Goal: Task Accomplishment & Management: Use online tool/utility

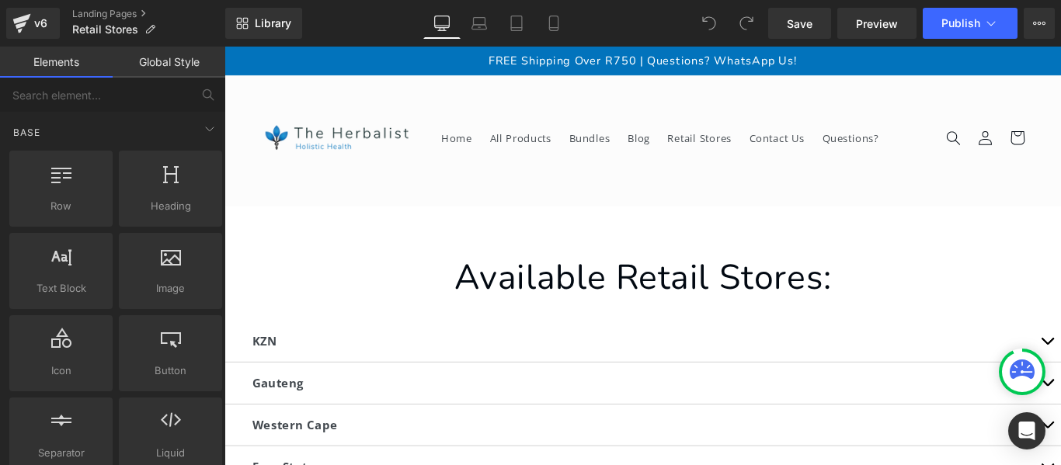
drag, startPoint x: 224, startPoint y: 163, endPoint x: 219, endPoint y: 201, distance: 38.3
click at [137, 121] on div "Base" at bounding box center [115, 131] width 219 height 31
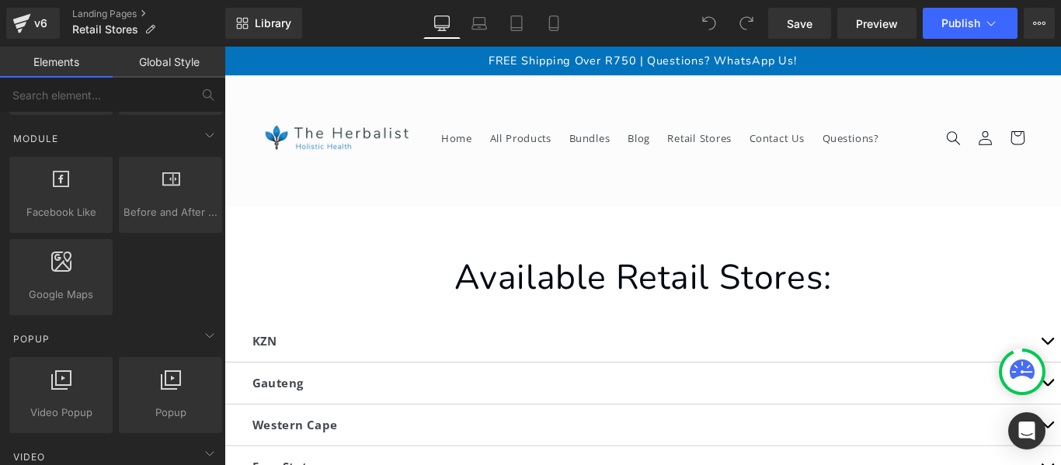
scroll to position [497, 0]
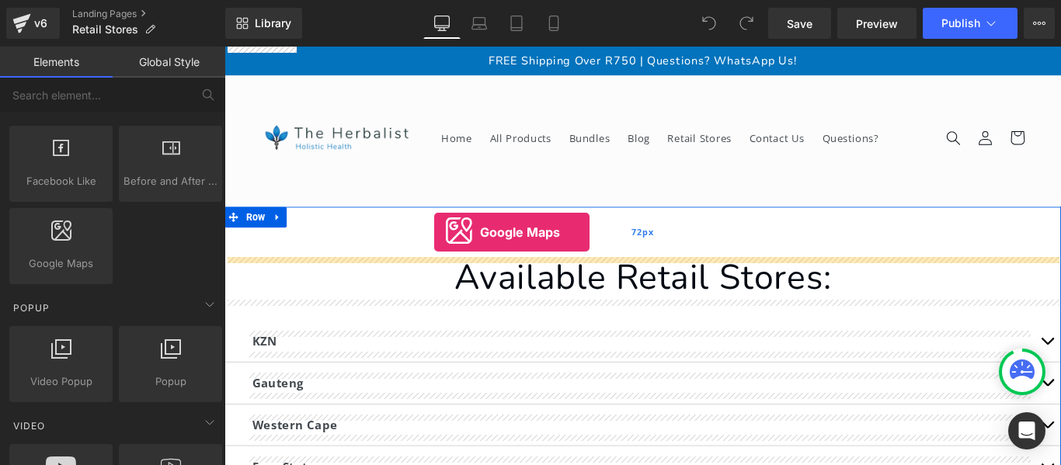
drag, startPoint x: 298, startPoint y: 290, endPoint x: 460, endPoint y: 255, distance: 165.2
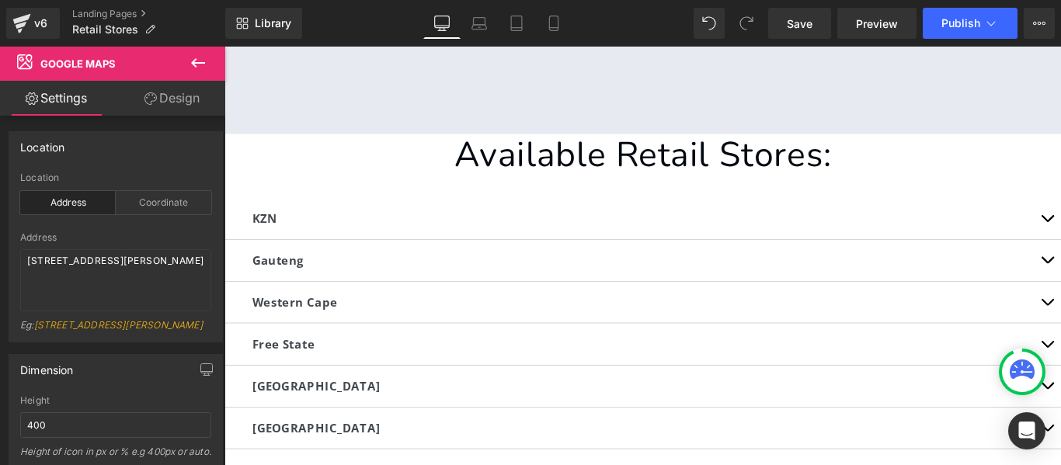
scroll to position [432, 0]
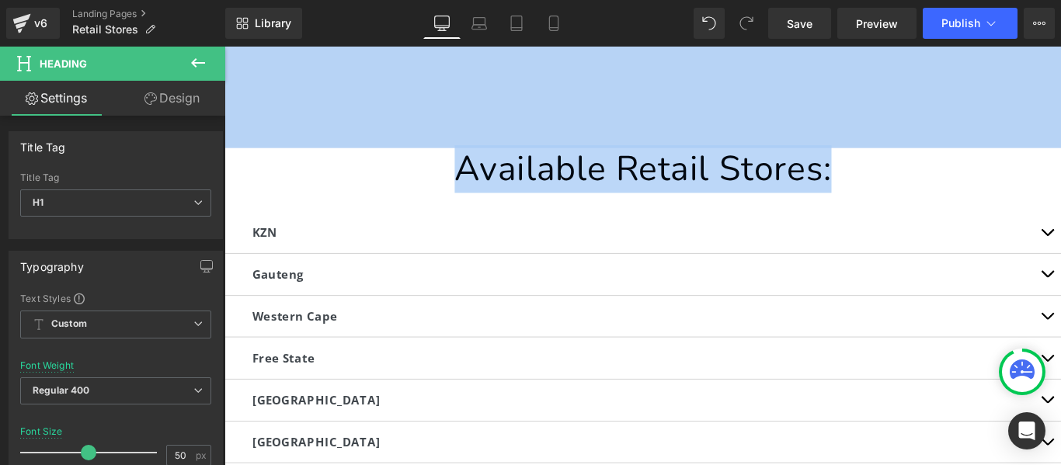
drag, startPoint x: 1148, startPoint y: 179, endPoint x: 1162, endPoint y: 127, distance: 53.9
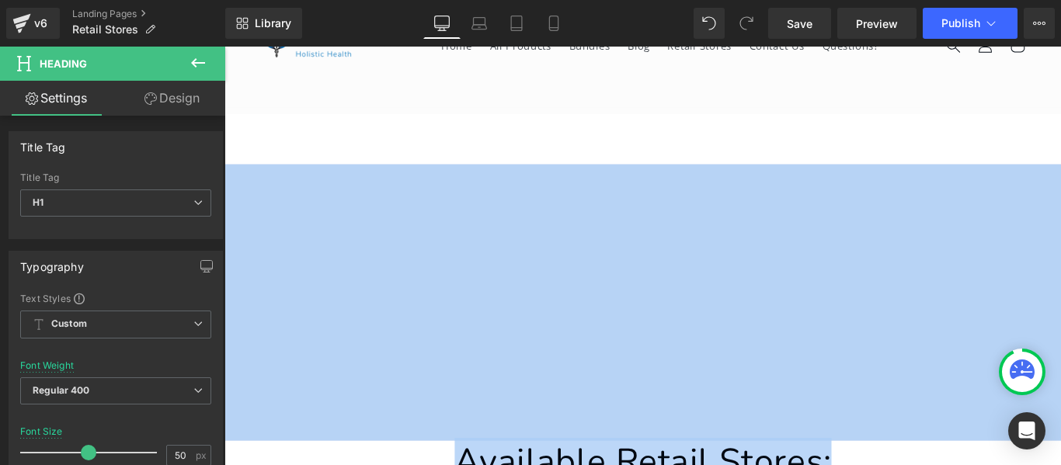
scroll to position [109, 0]
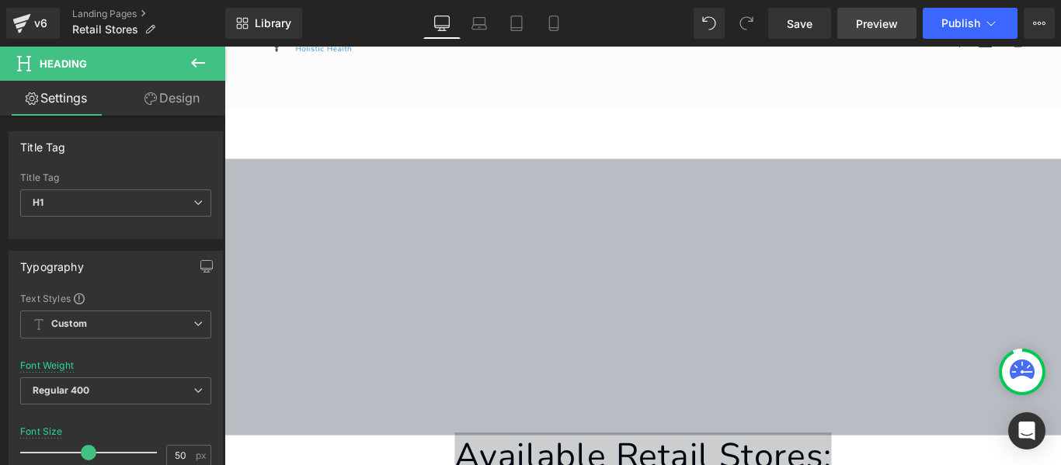
click at [867, 25] on span "Preview" at bounding box center [877, 24] width 42 height 16
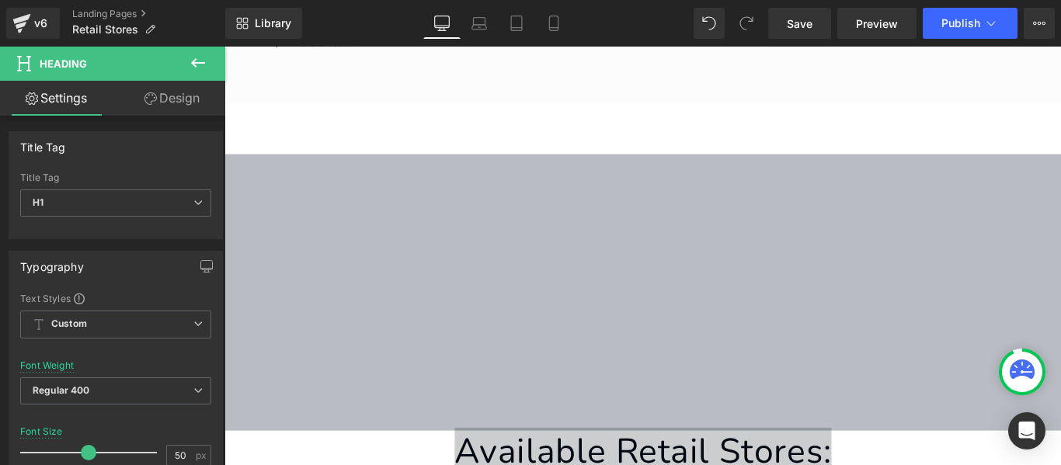
scroll to position [146, 0]
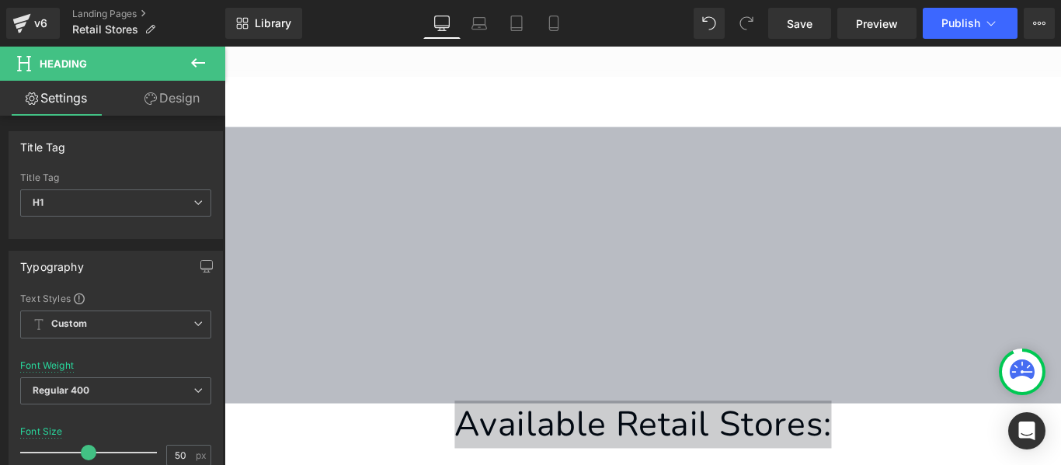
click at [196, 56] on icon at bounding box center [198, 63] width 19 height 19
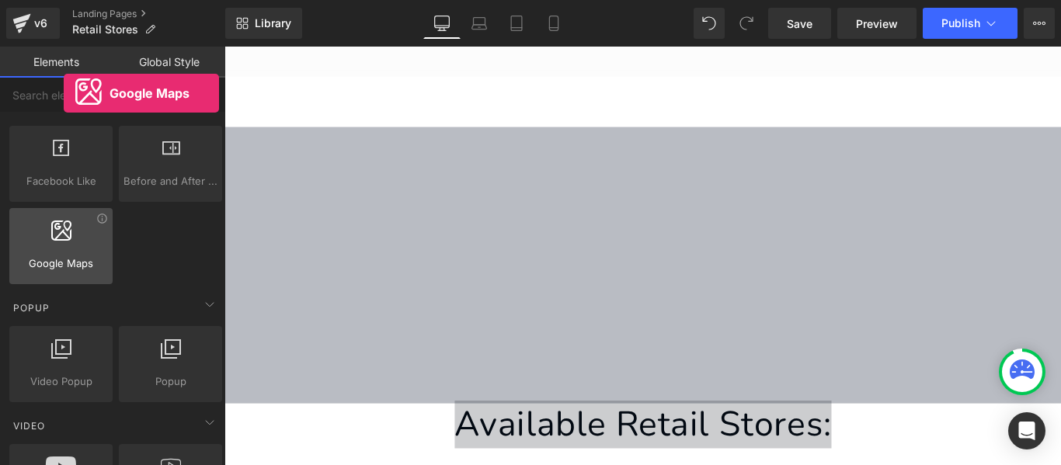
click at [64, 223] on icon at bounding box center [61, 230] width 20 height 20
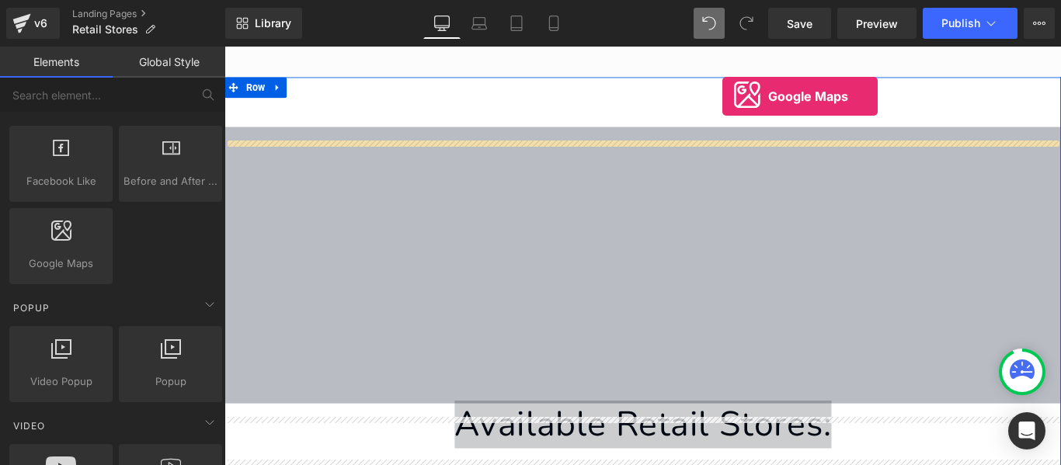
scroll to position [130, 0]
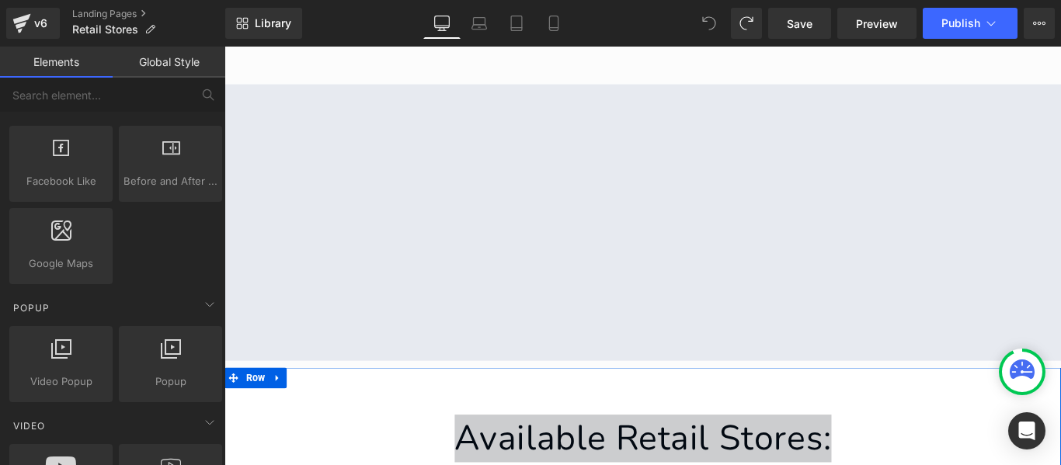
click at [706, 22] on icon at bounding box center [709, 23] width 14 height 14
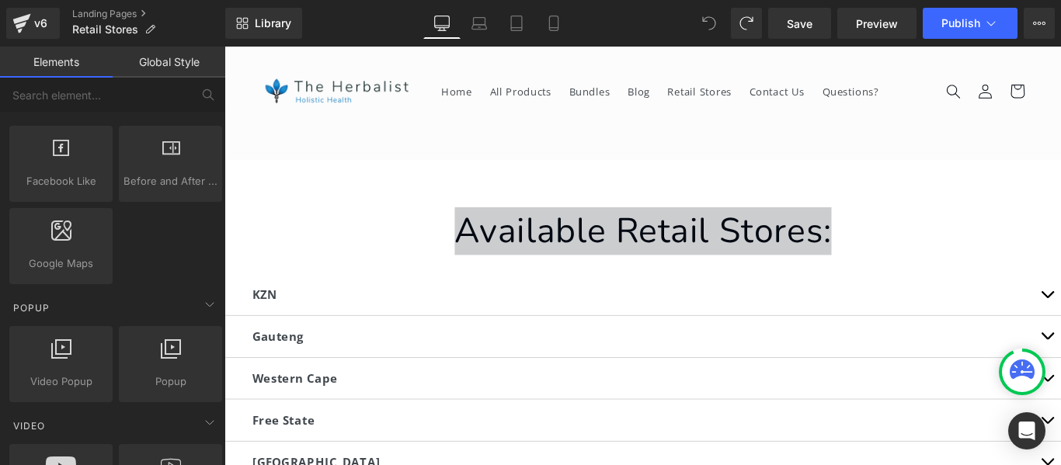
scroll to position [61, 0]
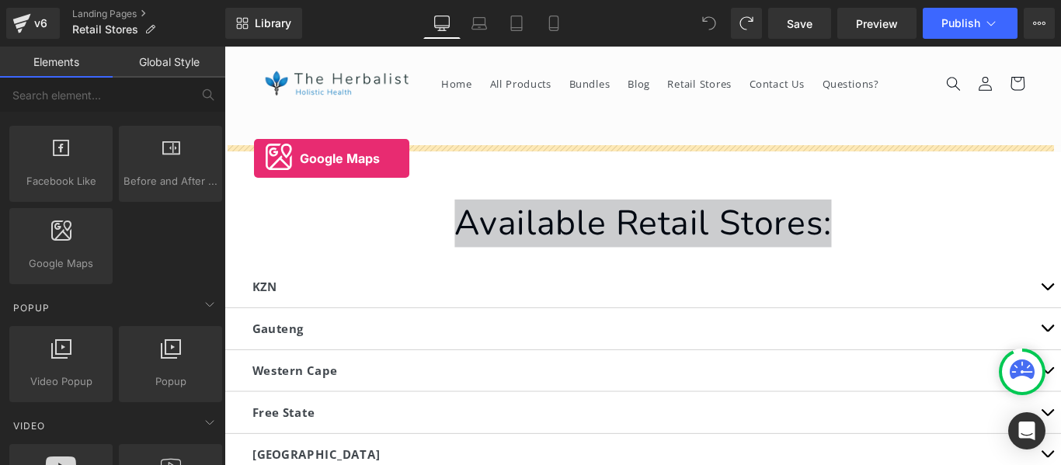
drag, startPoint x: 285, startPoint y: 279, endPoint x: 258, endPoint y: 172, distance: 110.5
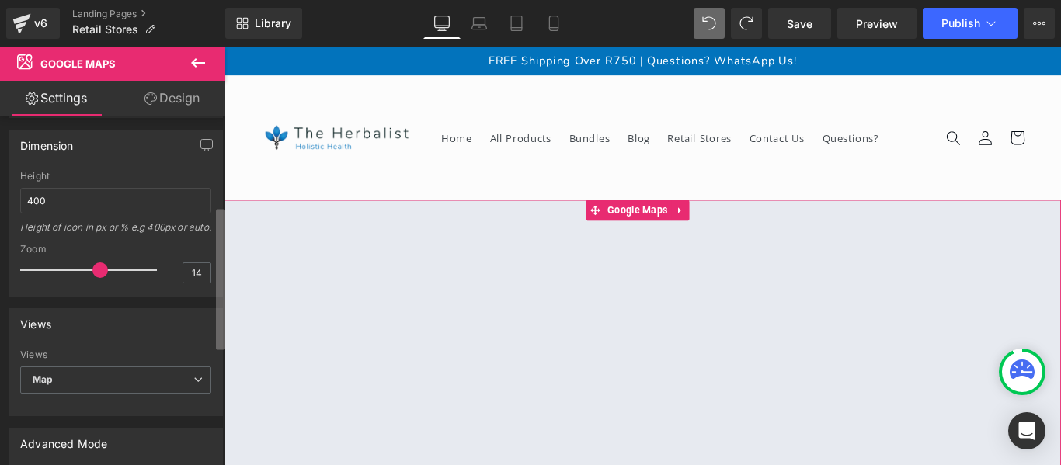
scroll to position [220, 0]
click at [210, 327] on div "Location address Location Address Coordinate Address [STREET_ADDRESS][GEOGRAPHI…" at bounding box center [112, 294] width 225 height 356
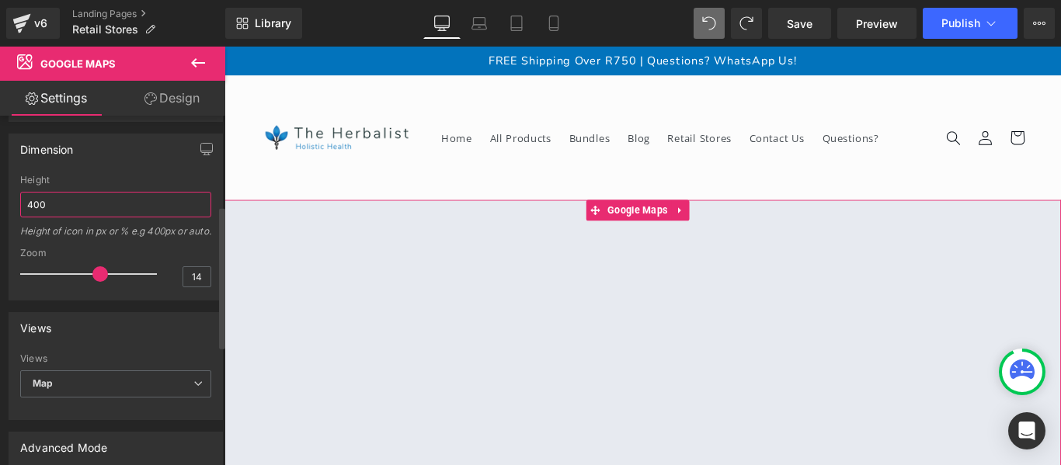
click at [164, 216] on input "400" at bounding box center [115, 205] width 191 height 26
type input "4"
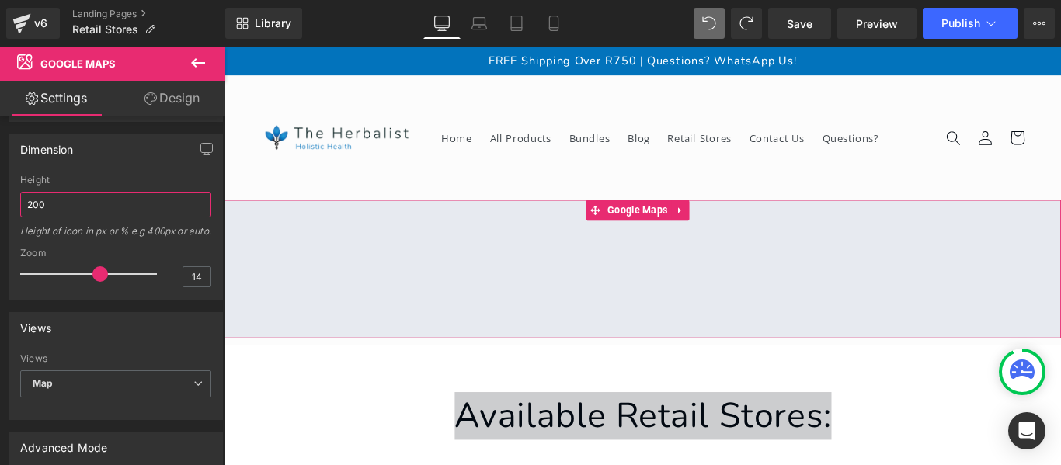
type input "200"
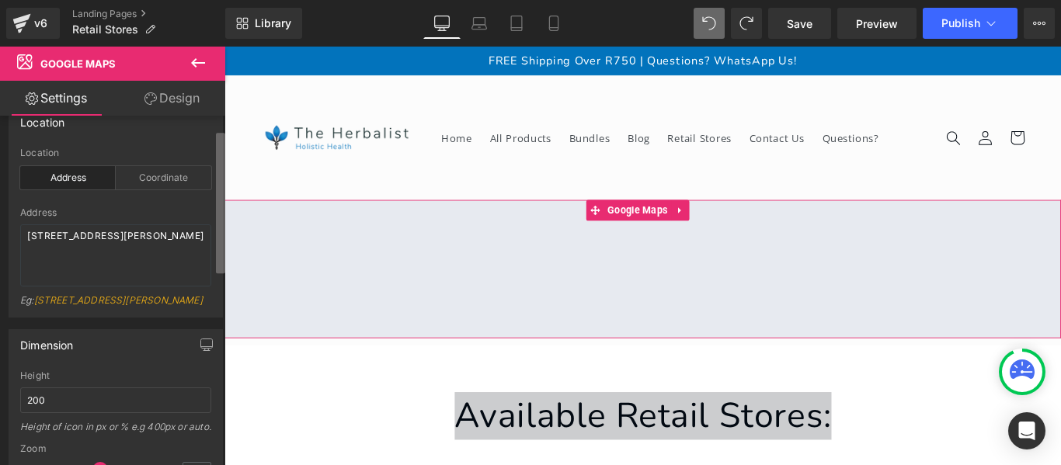
scroll to position [0, 0]
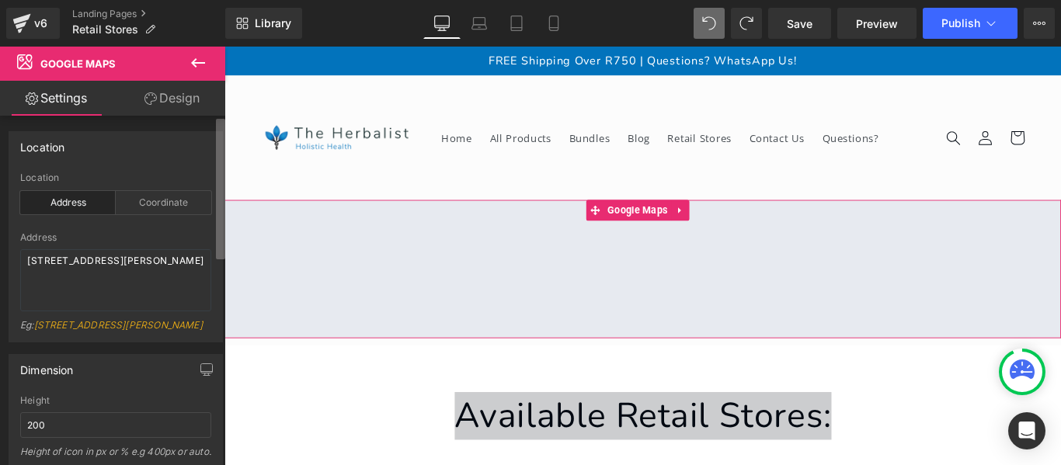
click at [197, 112] on div "Settings Design Location address Location Address Coordinate Address [STREET_AD…" at bounding box center [112, 294] width 225 height 426
click at [134, 199] on div "Coordinate" at bounding box center [163, 202] width 95 height 23
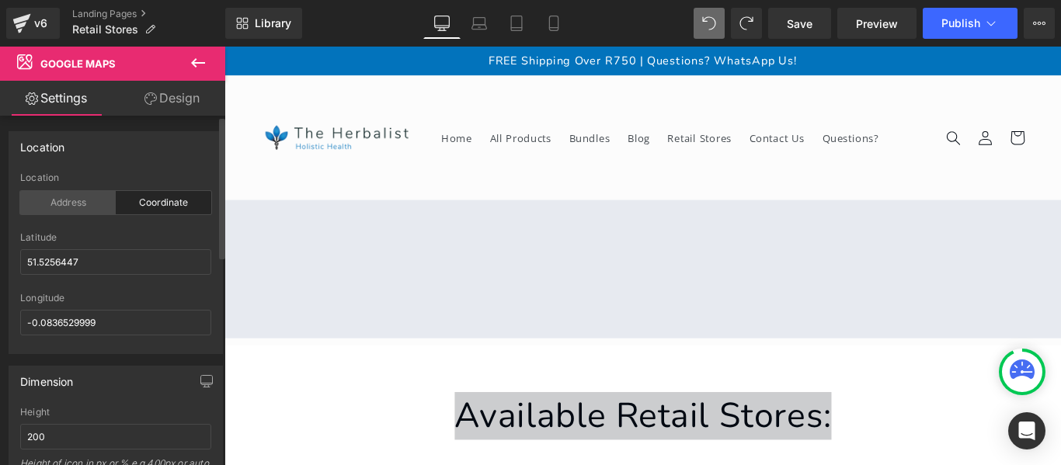
click at [78, 200] on div "Address" at bounding box center [67, 202] width 95 height 23
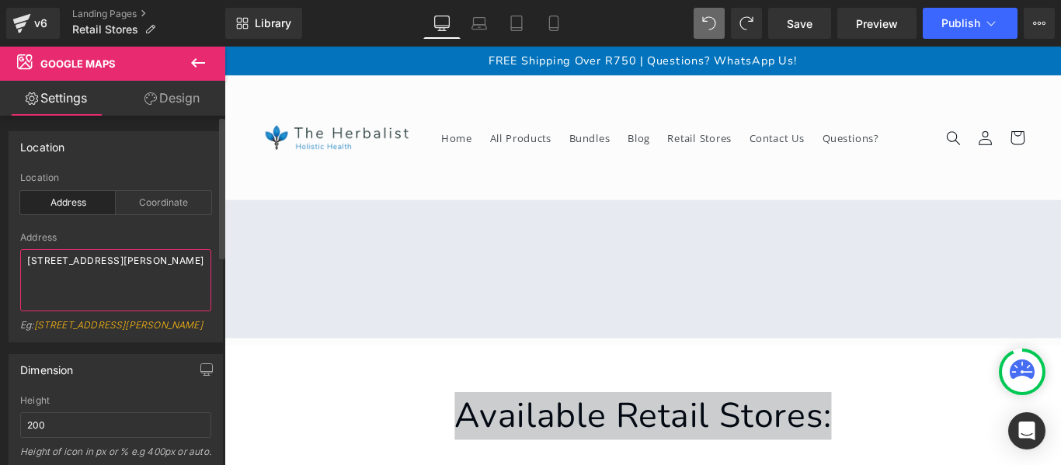
click at [78, 276] on textarea "[STREET_ADDRESS][PERSON_NAME]" at bounding box center [115, 280] width 191 height 62
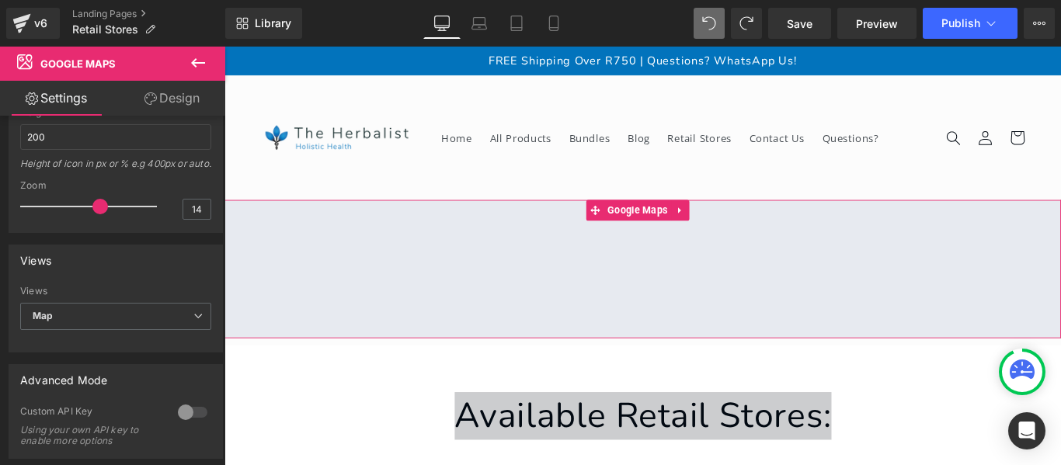
scroll to position [514, 0]
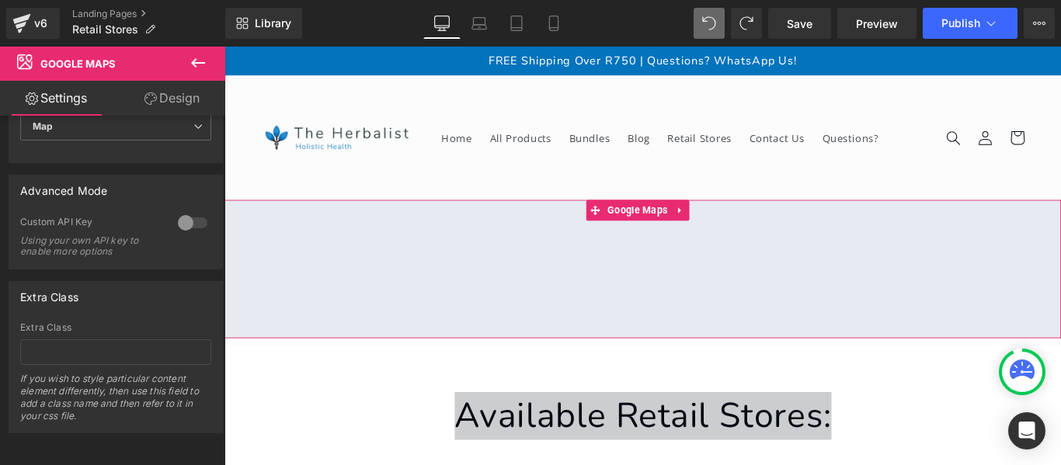
click at [204, 422] on div "Location address Location Address Coordinate Address Eg: [STREET_ADDRESS][PERSO…" at bounding box center [112, 294] width 225 height 356
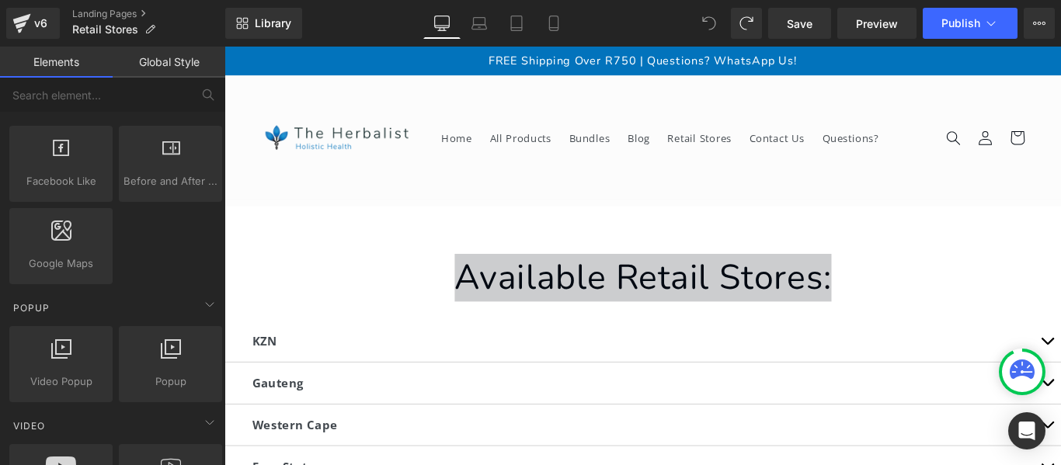
click at [175, 253] on div "Facebook Like Facebook Widget, Facebook Like Button Facebook, Social, Share, Li…" at bounding box center [115, 205] width 219 height 165
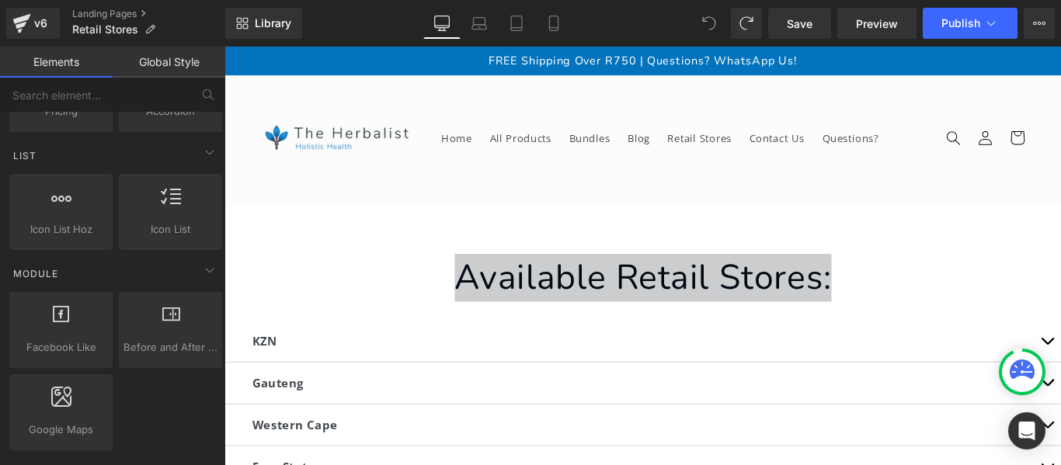
scroll to position [329, 0]
click at [204, 273] on icon at bounding box center [209, 271] width 19 height 19
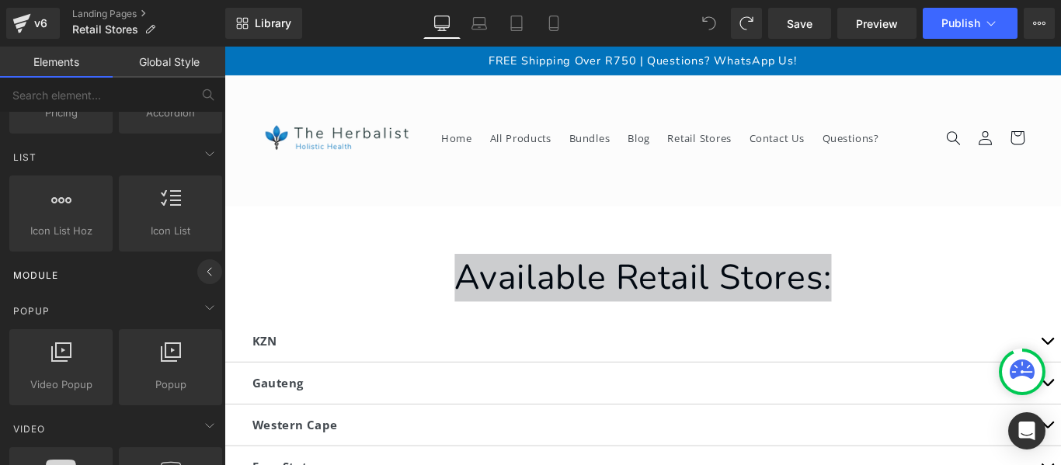
click at [204, 273] on icon at bounding box center [209, 271] width 19 height 19
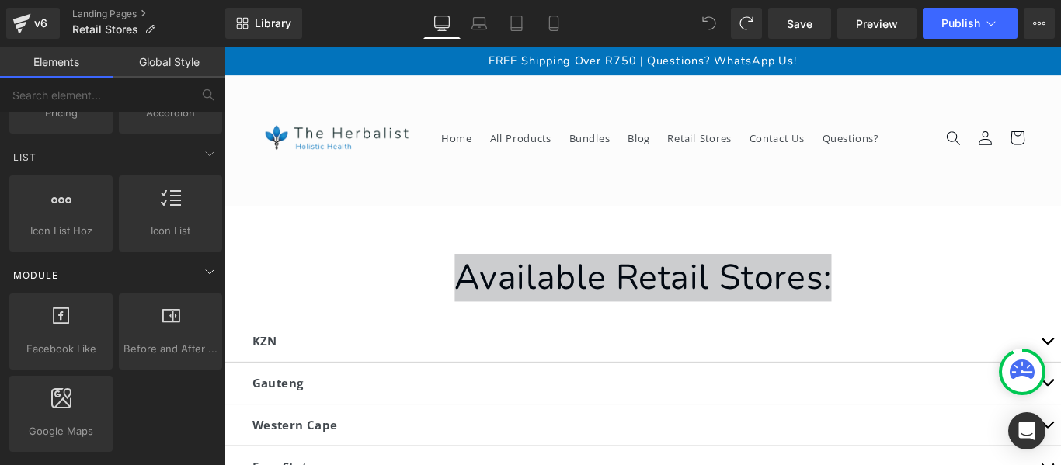
click at [161, 273] on div "Module" at bounding box center [115, 274] width 219 height 31
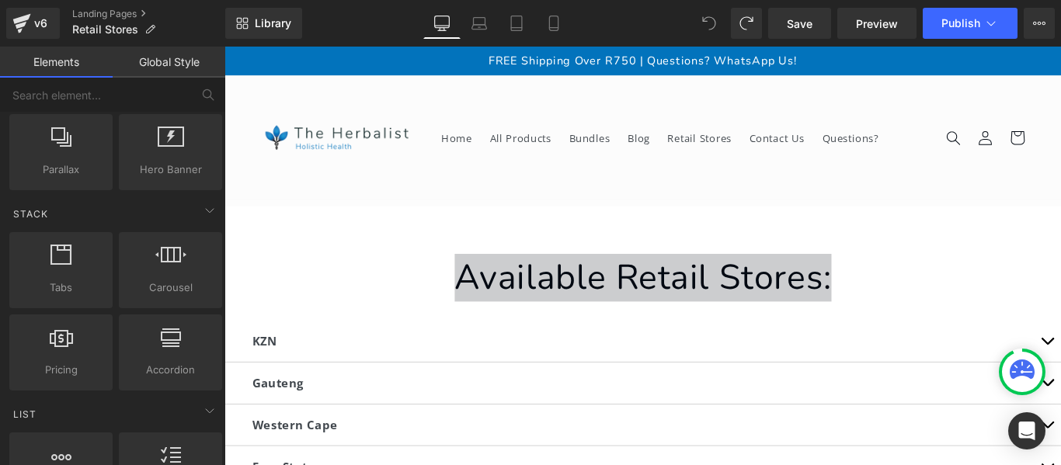
scroll to position [0, 0]
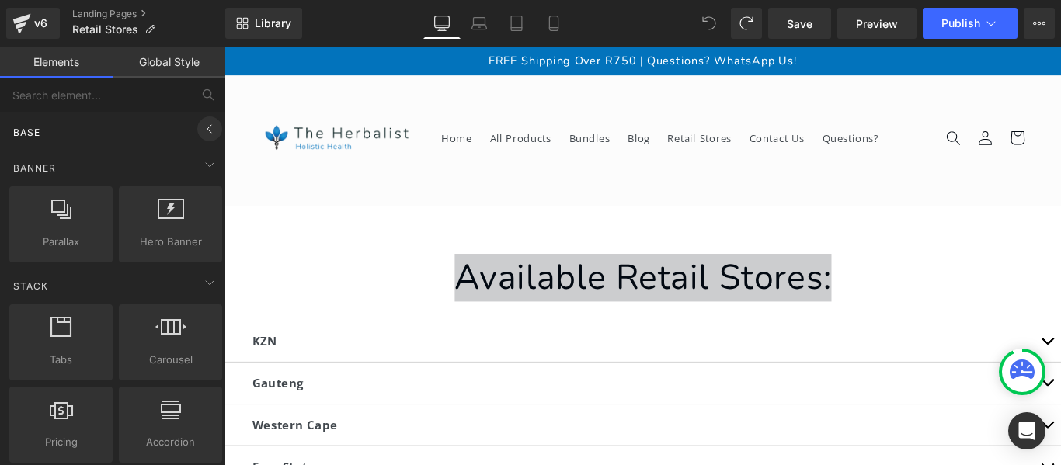
click at [200, 131] on icon at bounding box center [209, 129] width 19 height 19
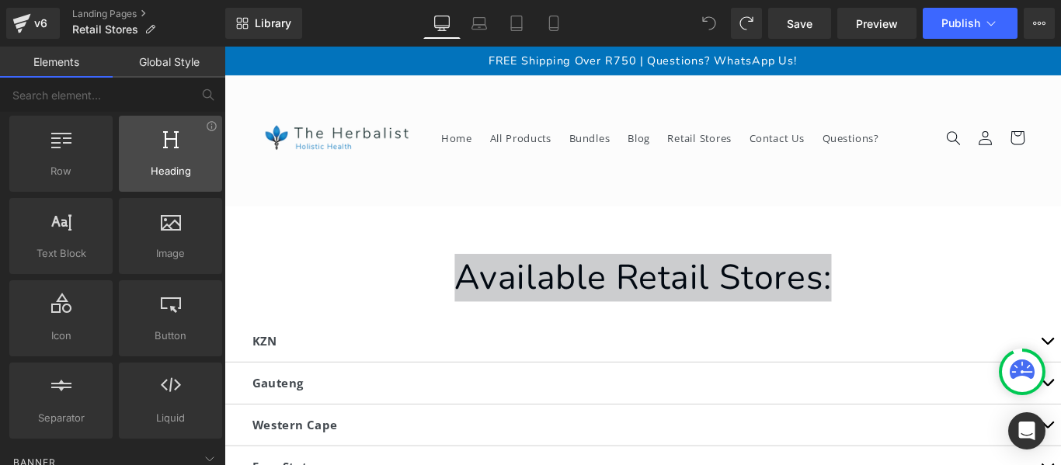
scroll to position [62, 0]
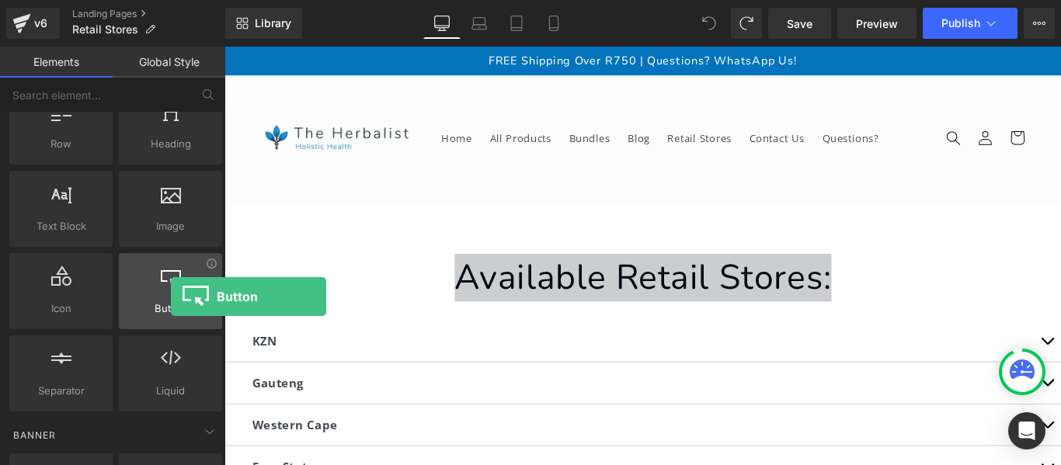
click at [171, 297] on div at bounding box center [170, 283] width 94 height 35
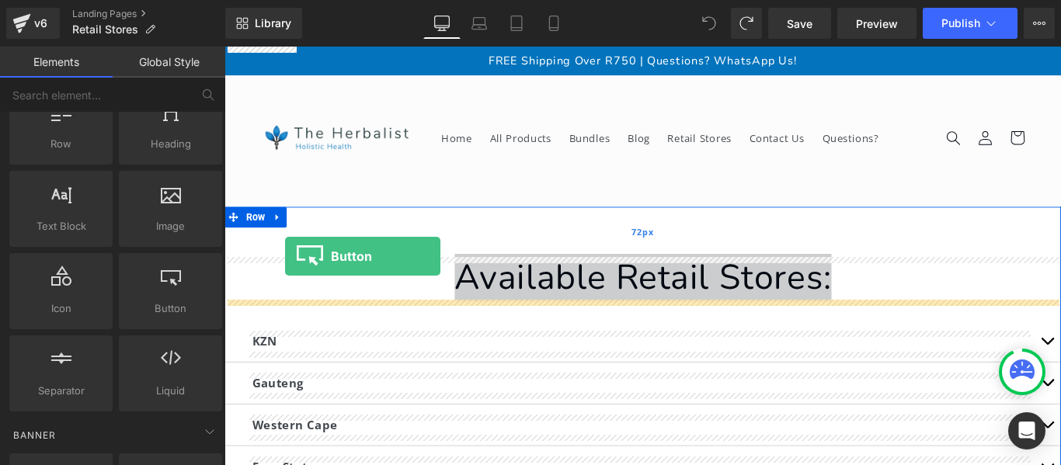
drag, startPoint x: 395, startPoint y: 343, endPoint x: 318, endPoint y: 261, distance: 112.6
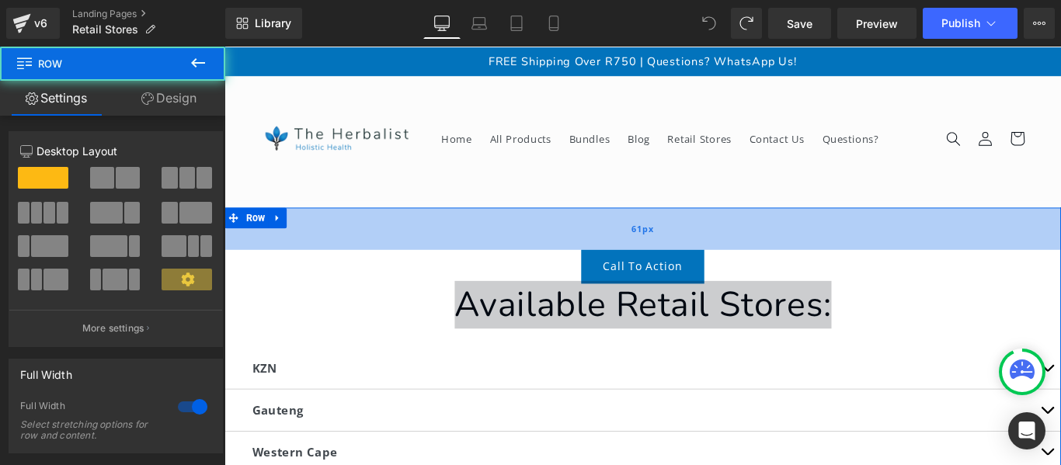
click at [318, 260] on div "61px" at bounding box center [693, 250] width 939 height 47
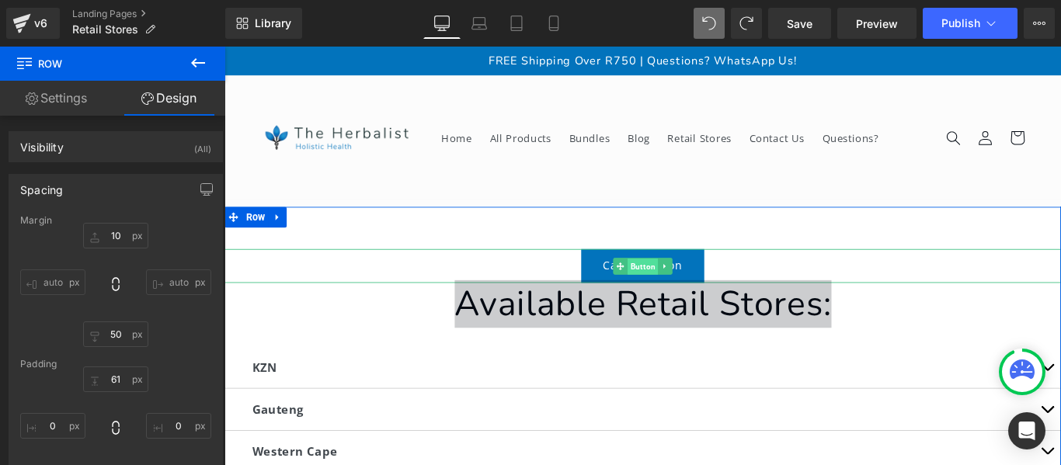
click at [701, 290] on span "Button" at bounding box center [694, 294] width 34 height 19
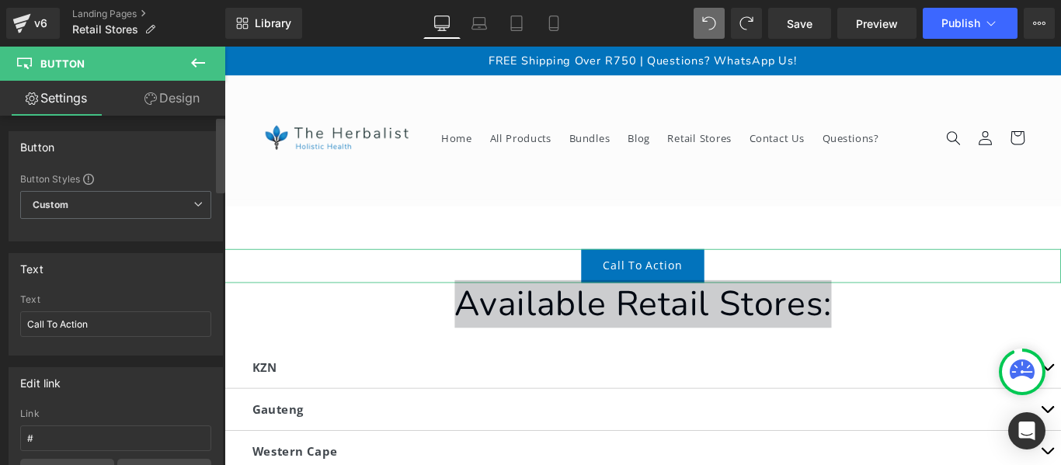
click at [220, 220] on div at bounding box center [220, 294] width 9 height 350
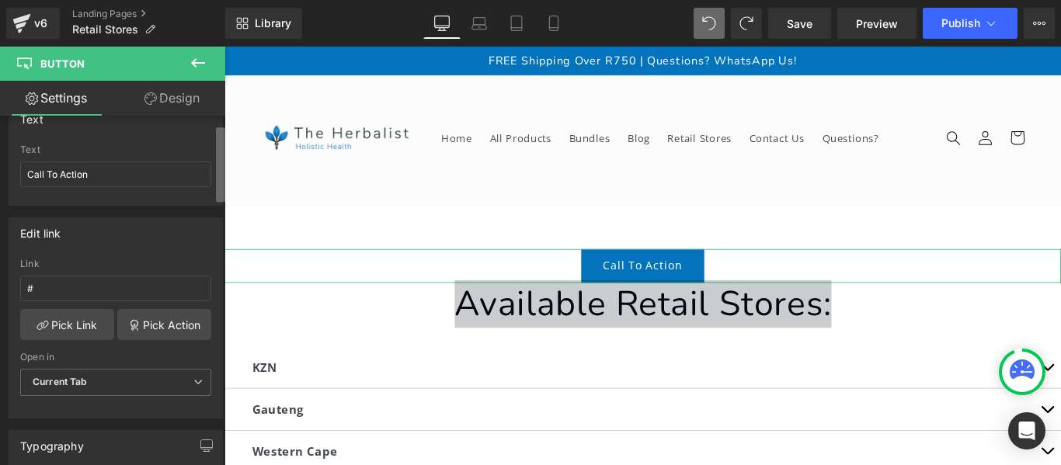
scroll to position [0, 0]
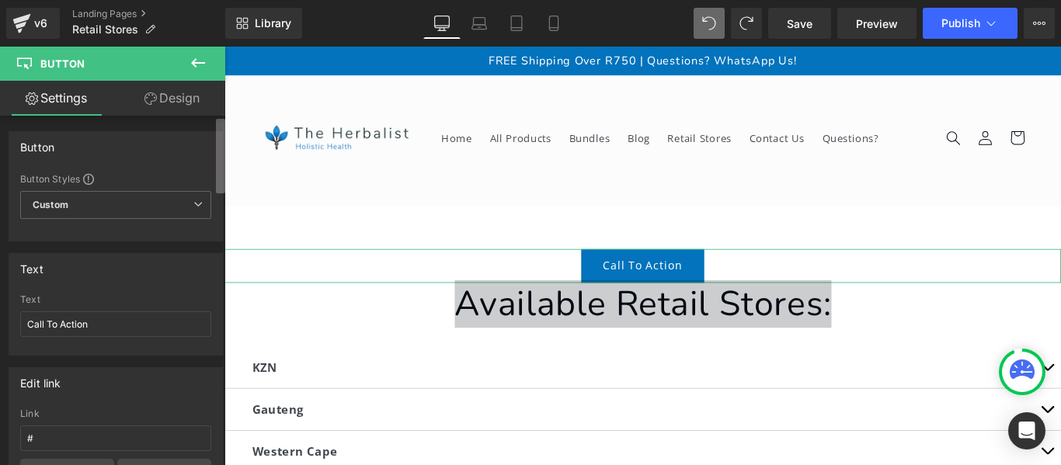
click at [216, 128] on b at bounding box center [220, 156] width 9 height 75
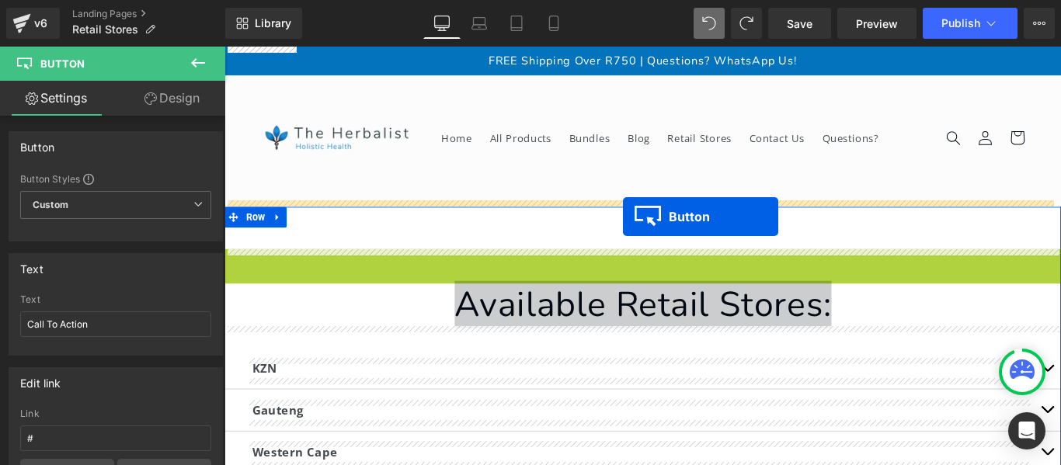
drag, startPoint x: 696, startPoint y: 293, endPoint x: 672, endPoint y: 238, distance: 60.5
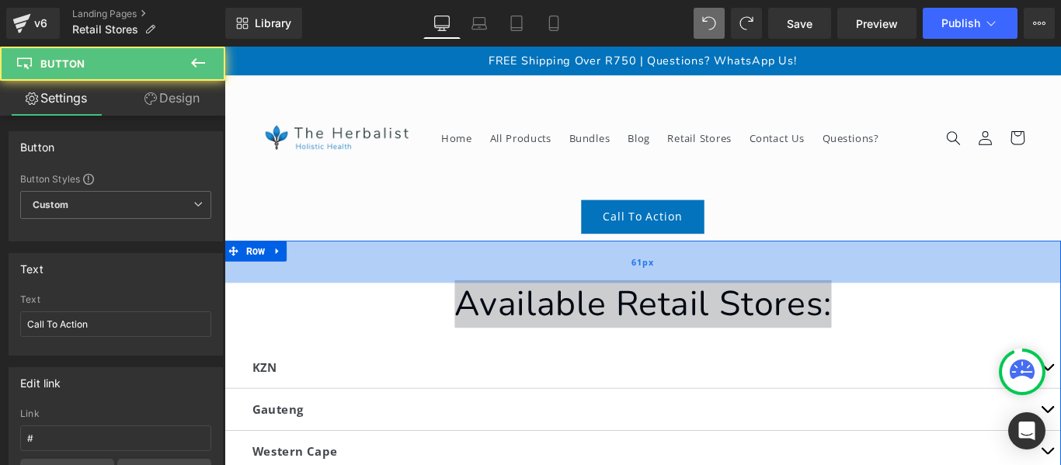
click at [698, 288] on span "61px" at bounding box center [694, 289] width 25 height 16
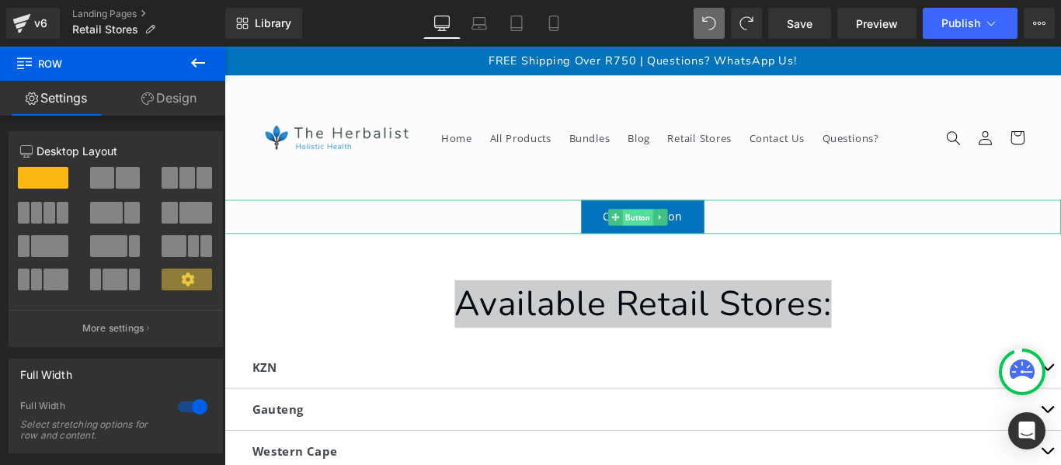
click at [702, 245] on span "Button" at bounding box center [689, 239] width 34 height 19
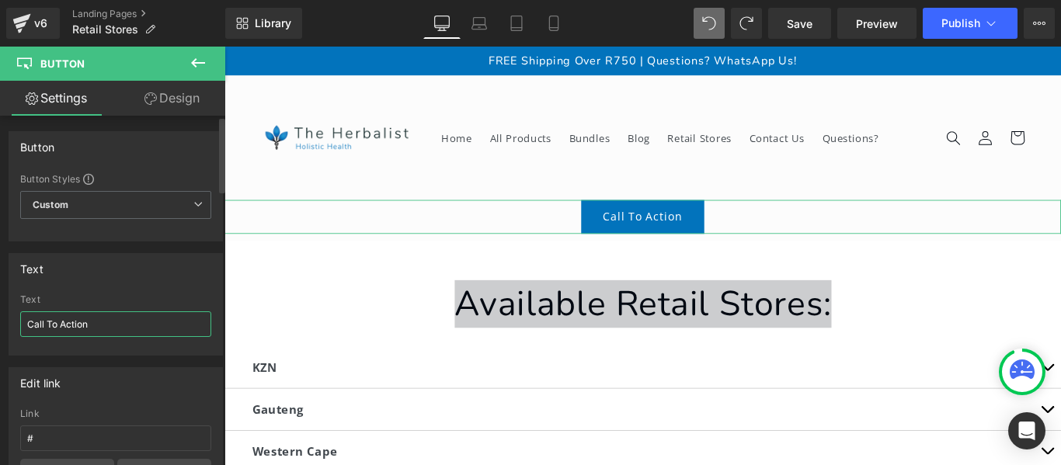
click at [135, 324] on input "Call To Action" at bounding box center [115, 324] width 191 height 26
type input "s"
type input "SEARCH"
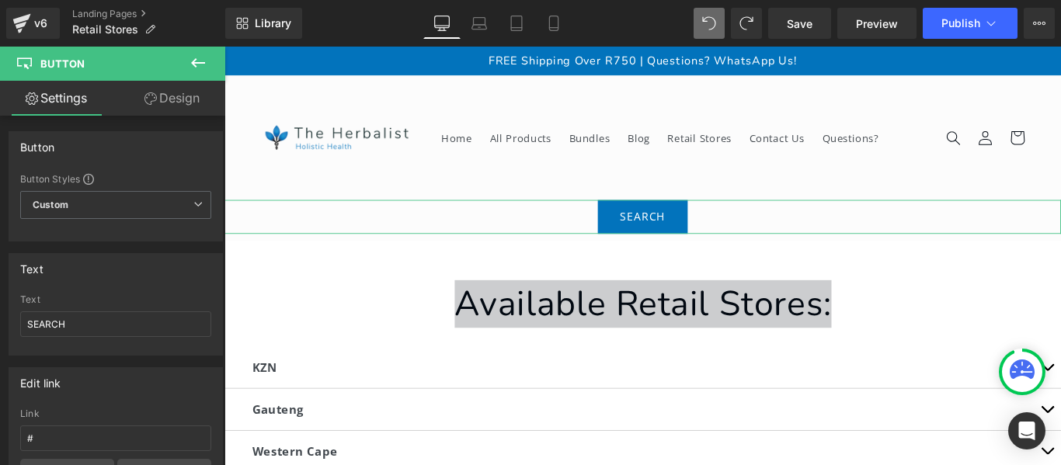
click at [175, 95] on link "Design" at bounding box center [172, 98] width 113 height 35
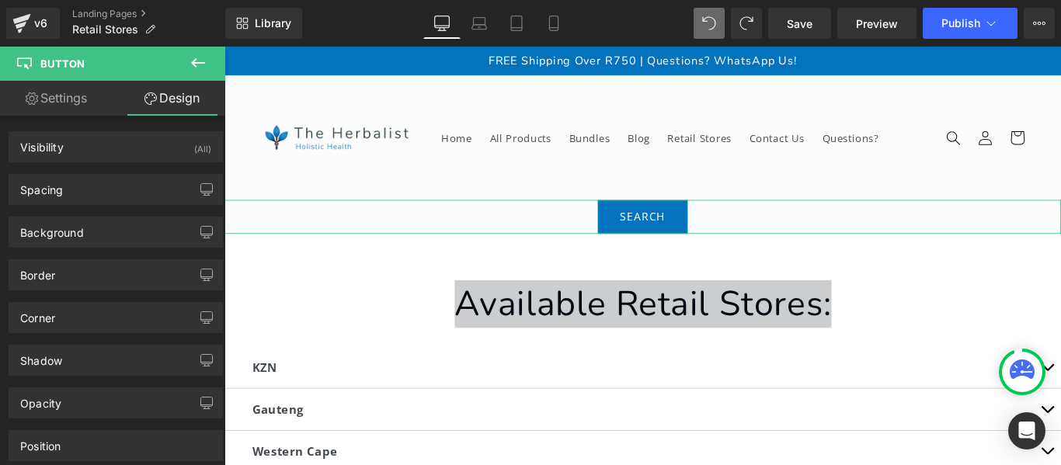
click at [80, 102] on link "Settings" at bounding box center [56, 98] width 113 height 35
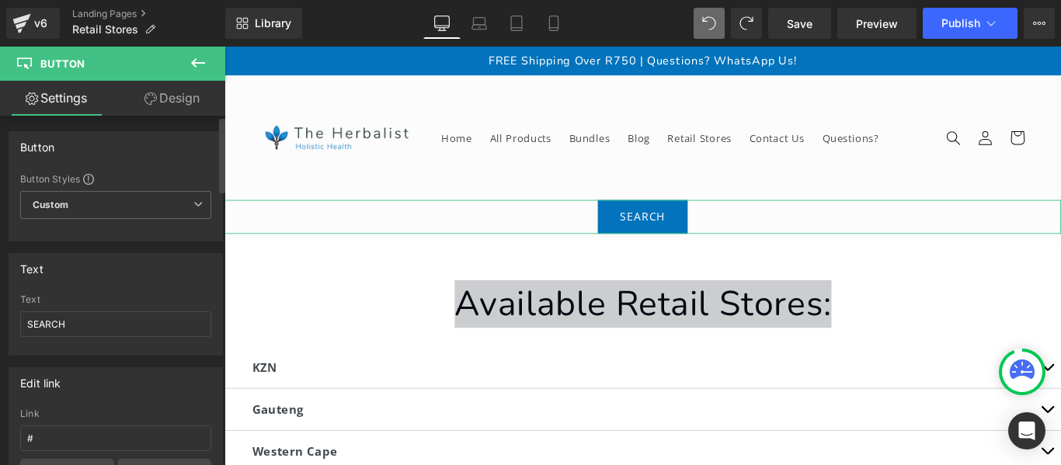
click at [196, 277] on div "Text" at bounding box center [115, 269] width 213 height 30
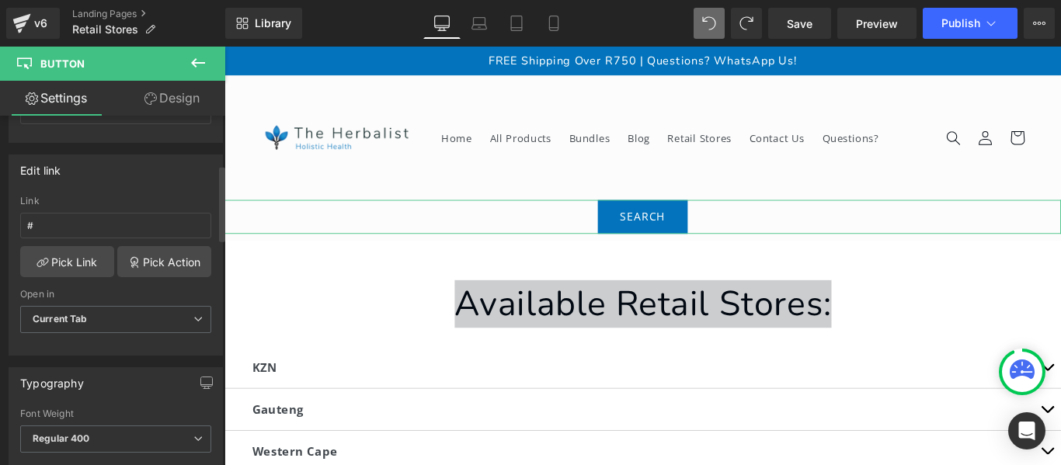
scroll to position [248, 0]
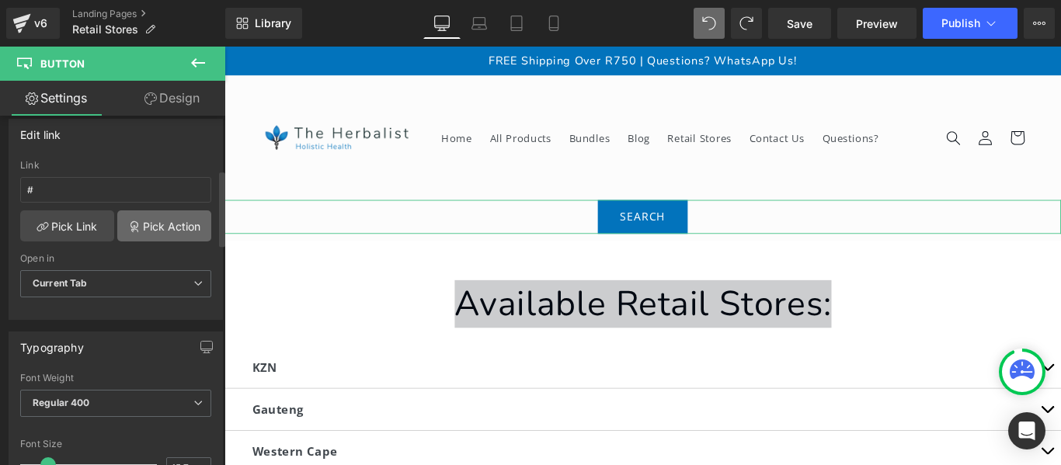
click at [172, 223] on link "Pick Action" at bounding box center [164, 225] width 94 height 31
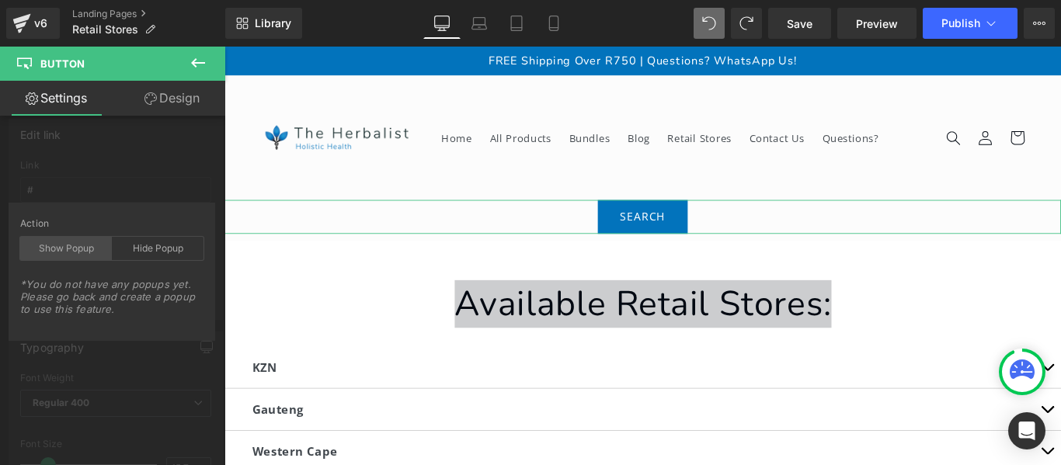
click at [83, 251] on div "Show Popup" at bounding box center [66, 248] width 92 height 23
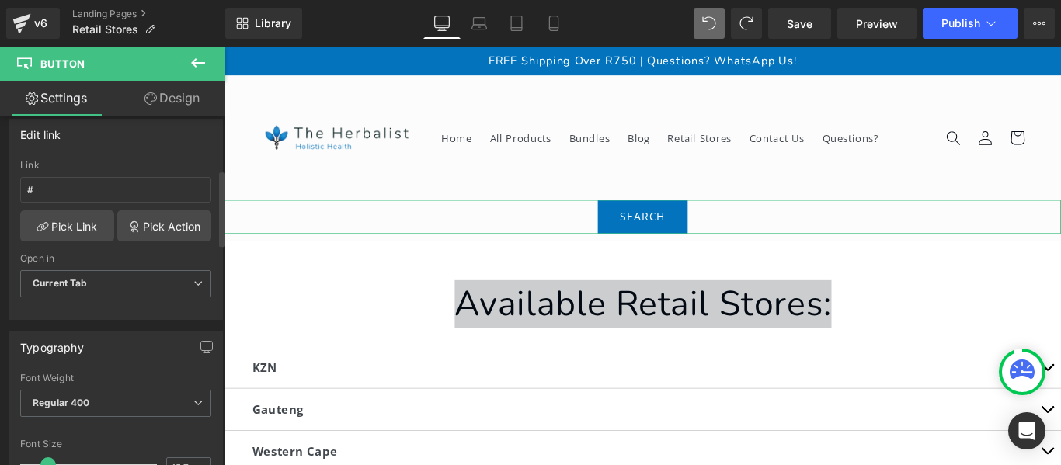
click at [148, 221] on link "Pick Action" at bounding box center [164, 225] width 94 height 31
click at [116, 152] on div "Edit link # Link # Pick Link Pick Action Current Tab New Tab Open in Current Ta…" at bounding box center [116, 213] width 232 height 213
